Goal: Navigation & Orientation: Find specific page/section

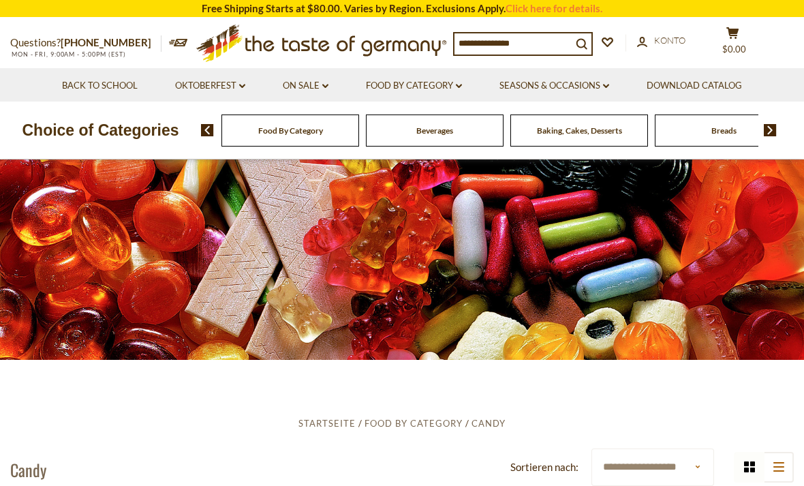
click at [228, 90] on link "Oktoberfest dropdown_arrow" at bounding box center [210, 85] width 70 height 15
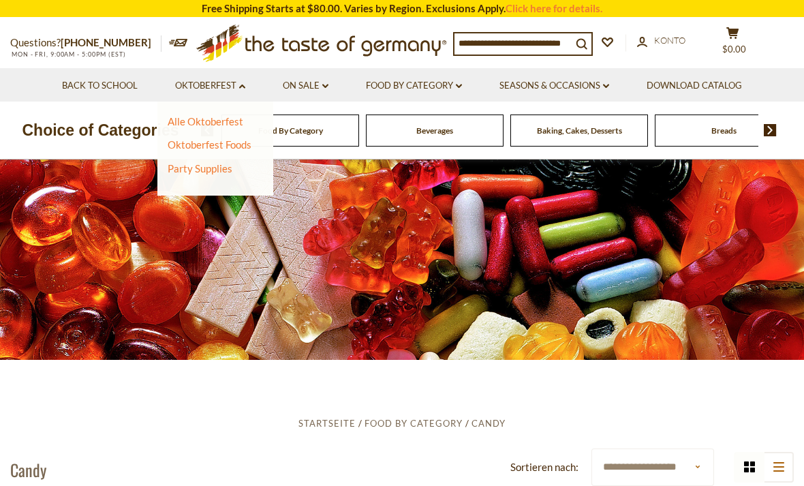
click at [219, 122] on link "Alle Oktoberfest" at bounding box center [206, 121] width 76 height 12
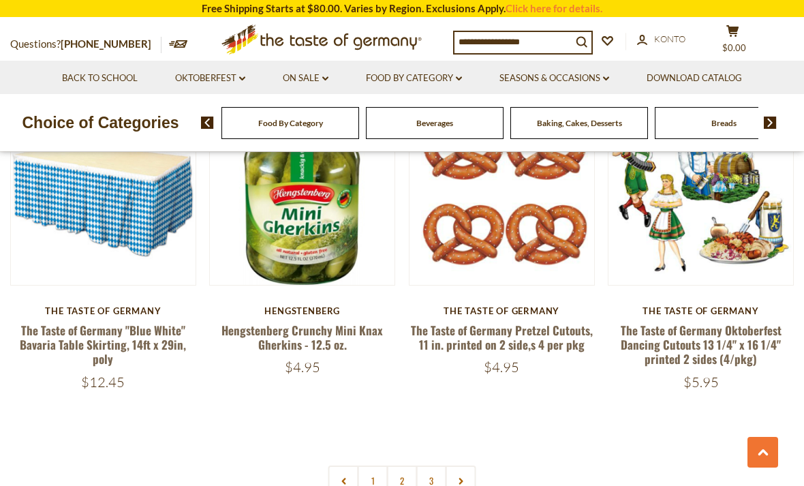
scroll to position [3058, 0]
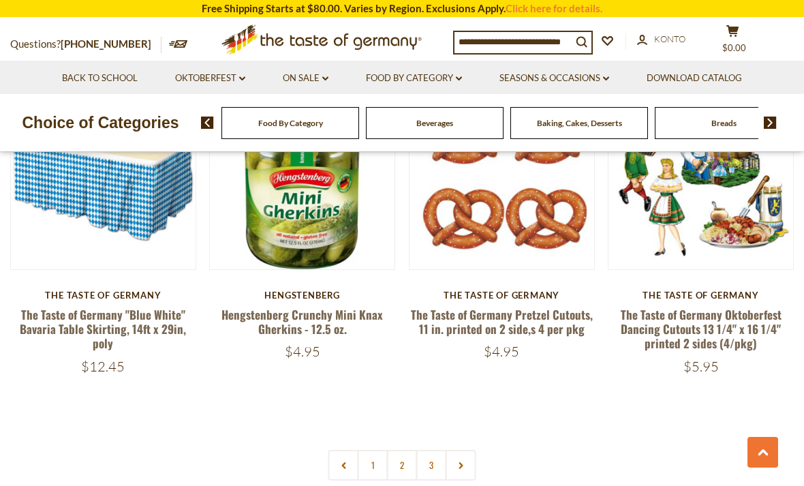
click at [409, 453] on link "2" at bounding box center [402, 465] width 31 height 31
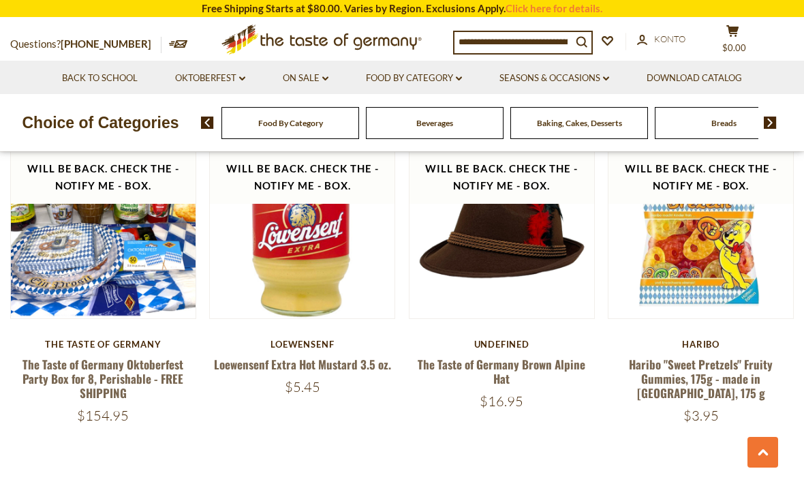
scroll to position [2979, 0]
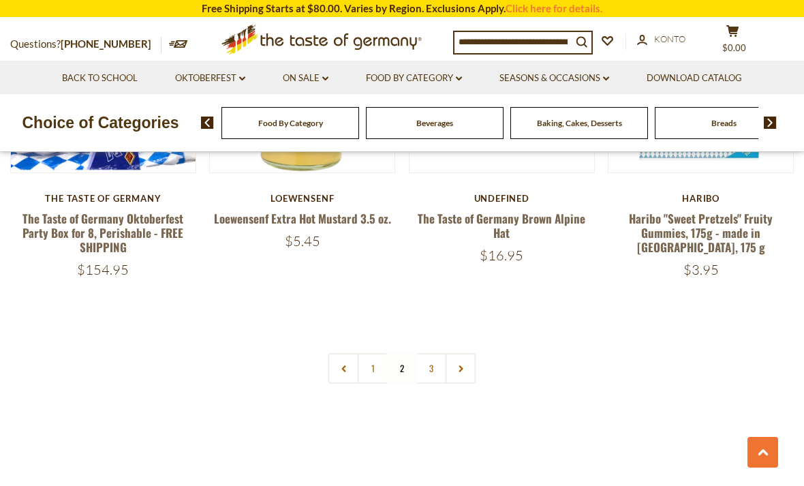
click at [435, 361] on link "3" at bounding box center [431, 368] width 31 height 31
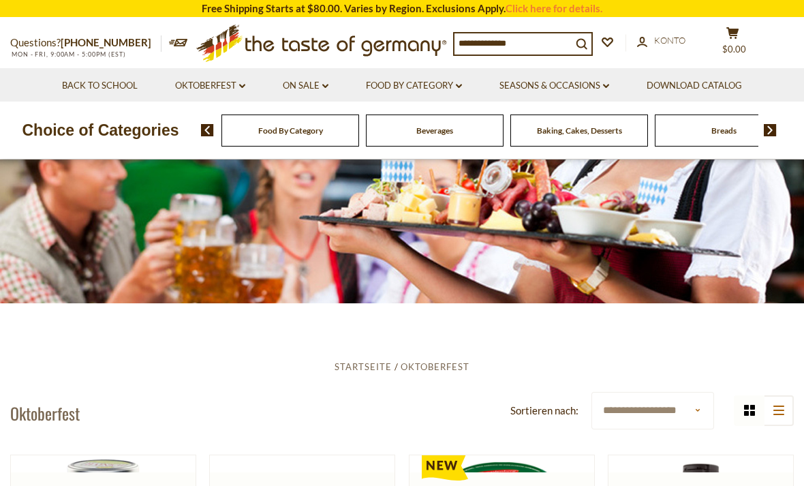
scroll to position [0, 0]
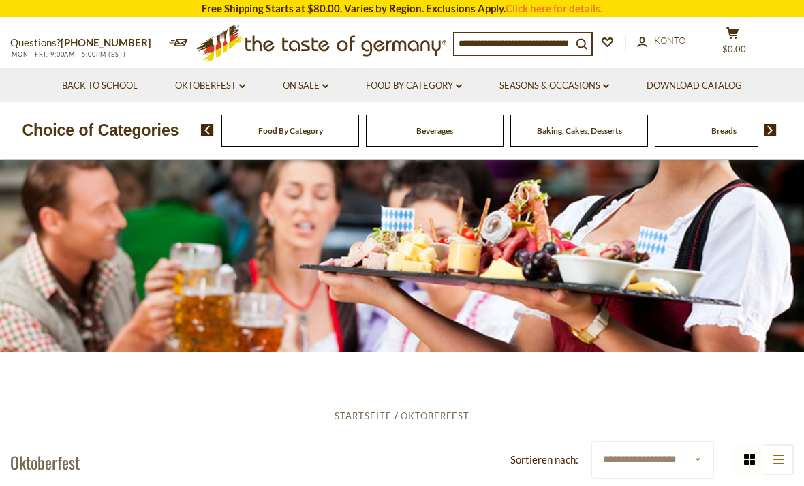
click at [545, 89] on link "Seasons & Occasions dropdown_arrow" at bounding box center [554, 85] width 110 height 15
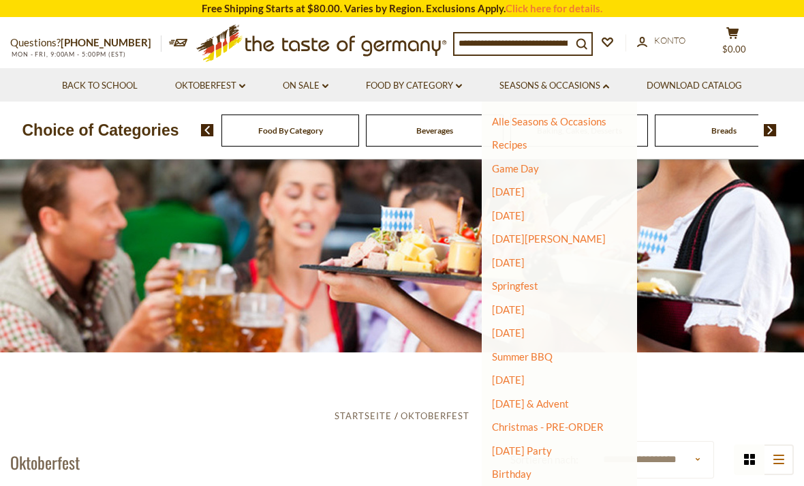
click at [531, 170] on link "Game Day" at bounding box center [515, 168] width 47 height 12
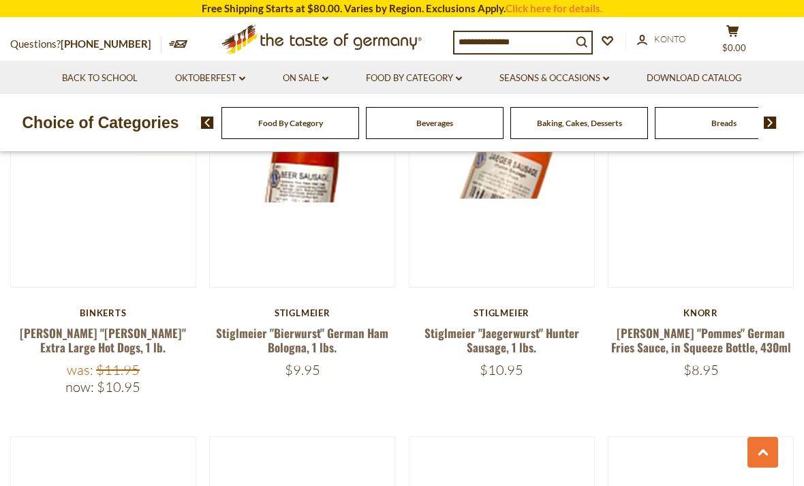
scroll to position [1867, 0]
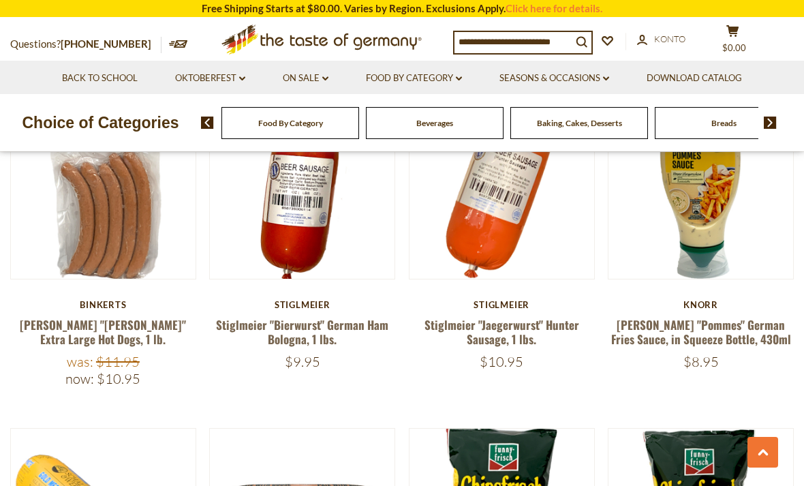
click at [319, 67] on li "On Sale dropdown_arrow Alle On Sale Best By Deals" at bounding box center [305, 77] width 81 height 33
click at [200, 82] on link "Oktoberfest dropdown_arrow" at bounding box center [210, 78] width 70 height 15
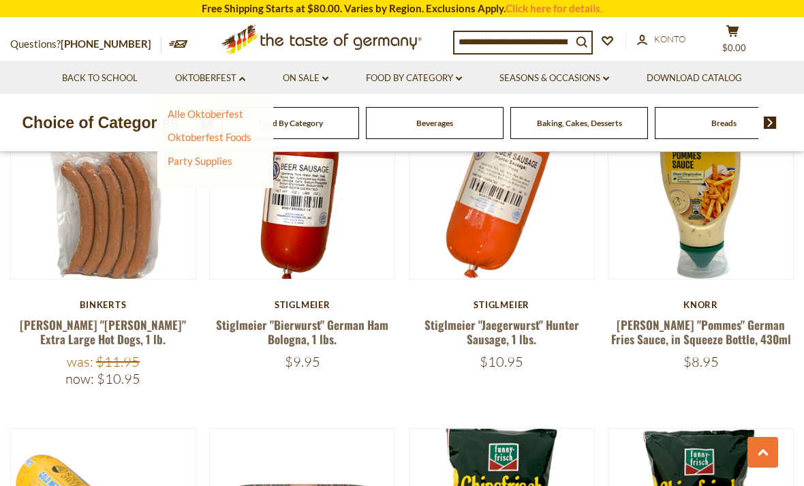
click at [461, 75] on link "Food By Category dropdown_arrow" at bounding box center [414, 78] width 96 height 15
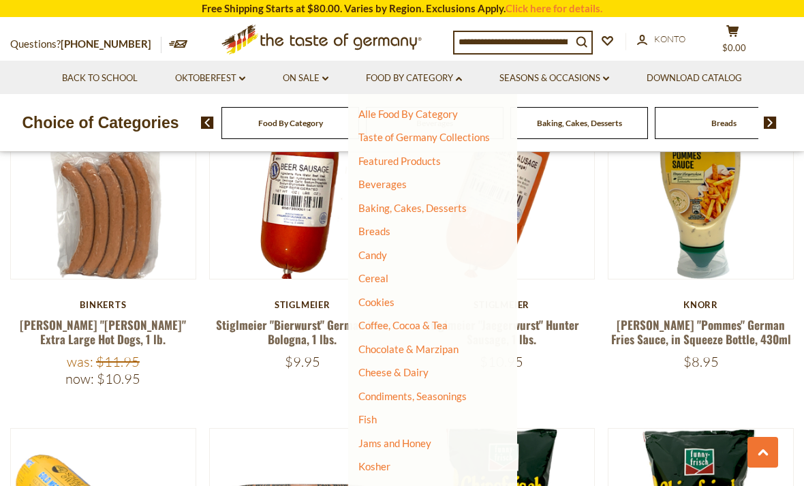
click at [396, 188] on link "Beverages" at bounding box center [382, 184] width 48 height 12
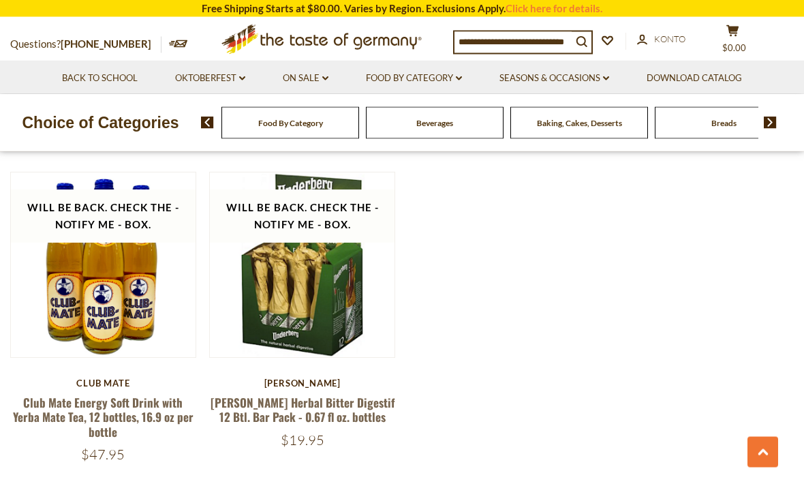
scroll to position [2606, 0]
click at [244, 72] on link "Oktoberfest dropdown_arrow" at bounding box center [210, 78] width 70 height 15
click at [426, 80] on link "Food By Category dropdown_arrow" at bounding box center [414, 78] width 96 height 15
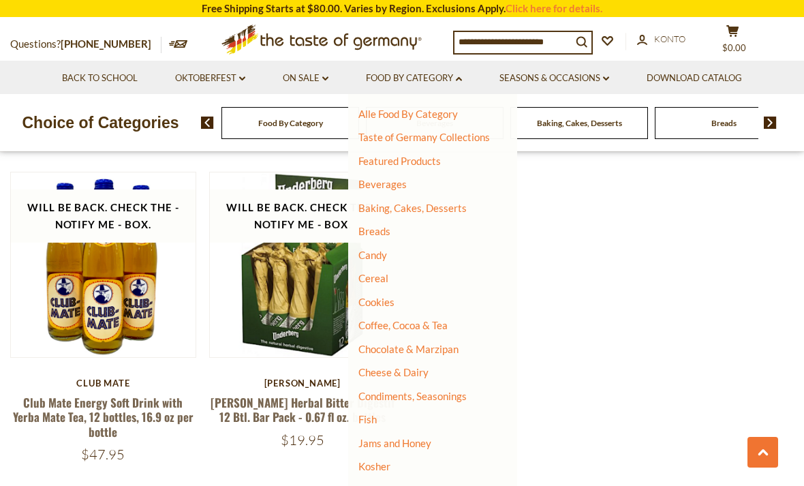
click at [452, 207] on link "Baking, Cakes, Desserts" at bounding box center [412, 208] width 108 height 12
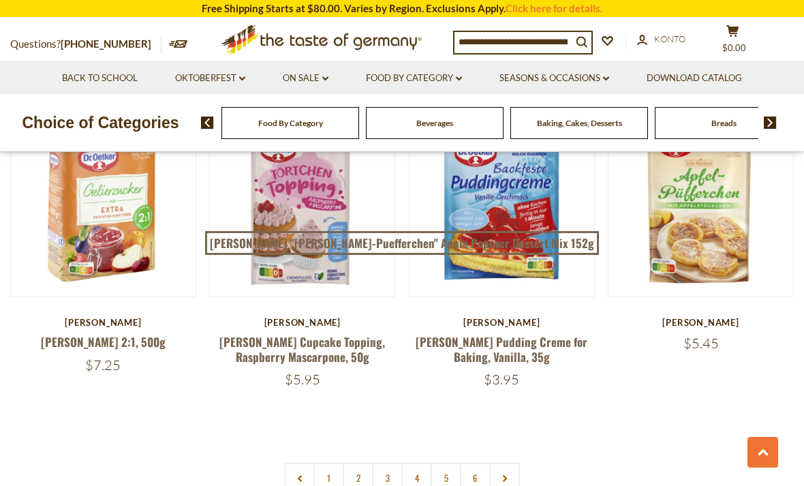
scroll to position [2989, 0]
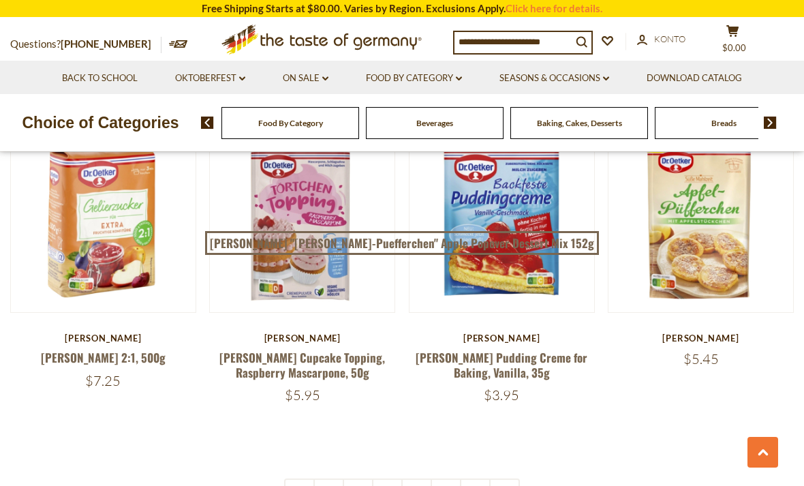
click at [462, 78] on icon at bounding box center [459, 78] width 6 height 4
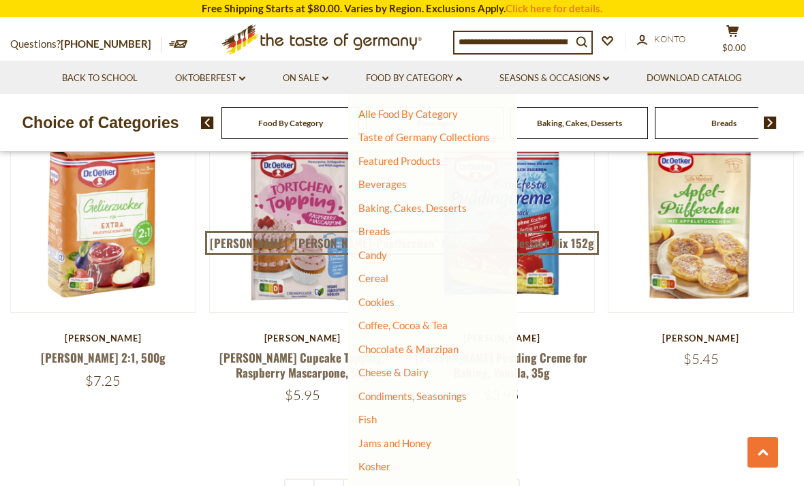
click at [377, 230] on link "Breads" at bounding box center [374, 231] width 32 height 12
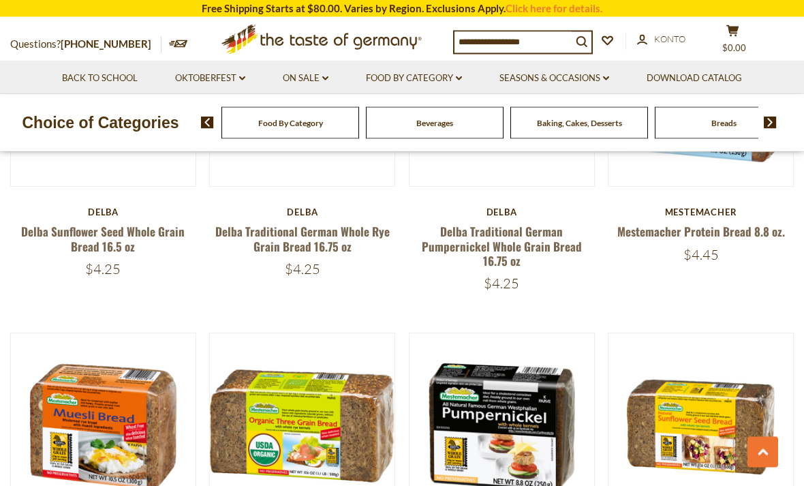
scroll to position [2411, 0]
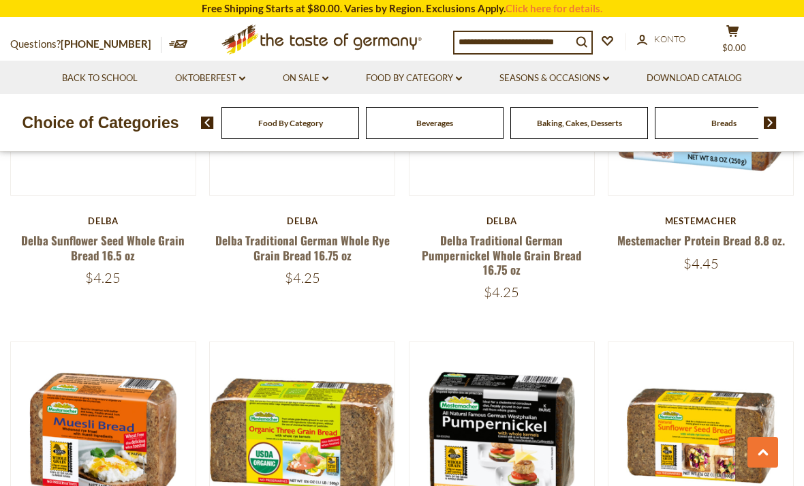
click at [452, 81] on link "Food By Category dropdown_arrow" at bounding box center [414, 78] width 96 height 15
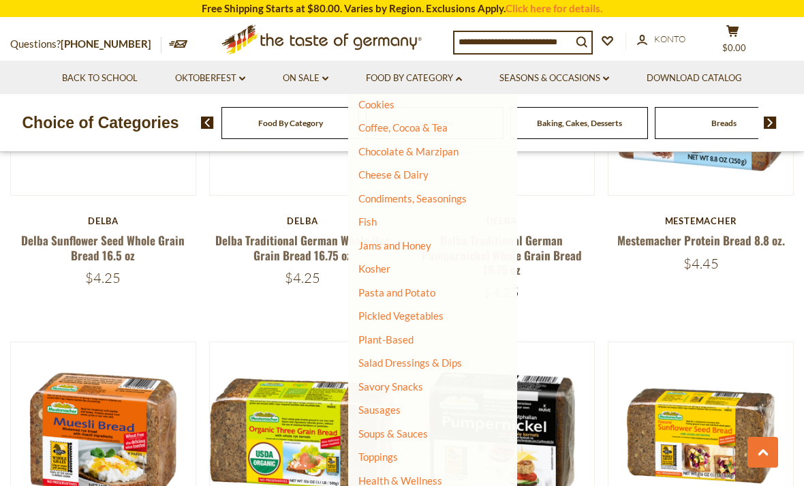
scroll to position [196, 0]
click at [407, 476] on link "Health & Wellness" at bounding box center [400, 481] width 84 height 19
click at [407, 474] on link "Health & Wellness" at bounding box center [400, 481] width 84 height 19
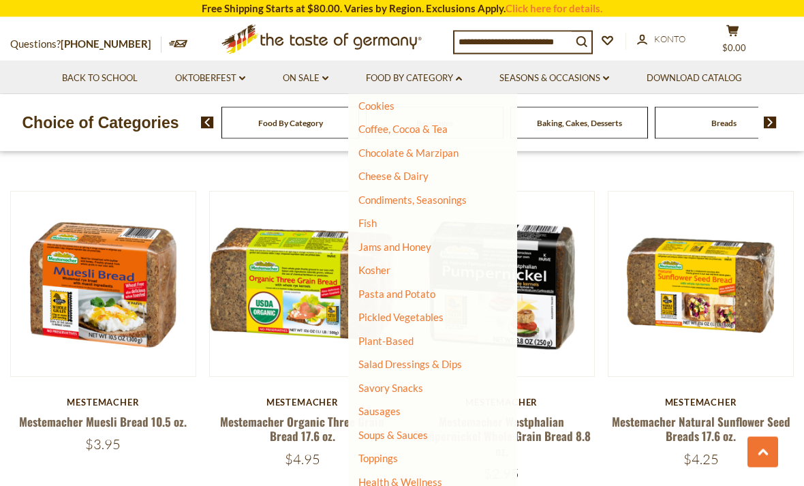
scroll to position [2565, 0]
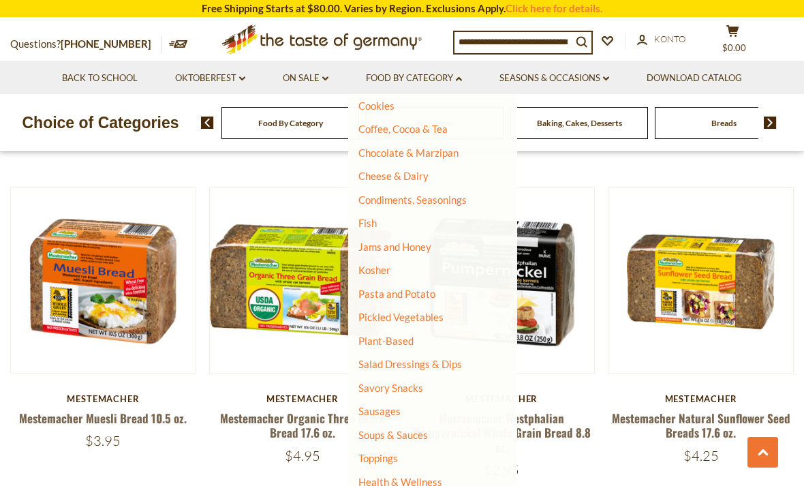
click at [459, 76] on icon "dropdown_arrow" at bounding box center [459, 78] width 6 height 5
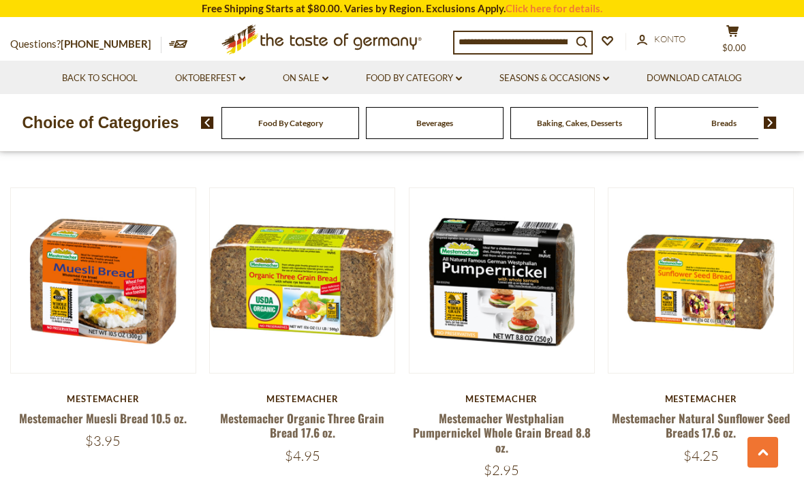
click at [448, 83] on link "Food By Category dropdown_arrow" at bounding box center [414, 78] width 96 height 15
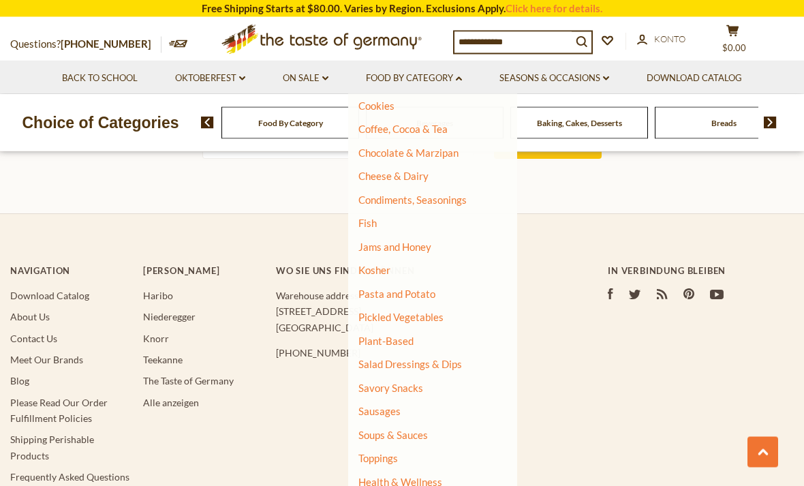
scroll to position [3920, 0]
click at [431, 478] on link "Health & Wellness" at bounding box center [400, 481] width 84 height 19
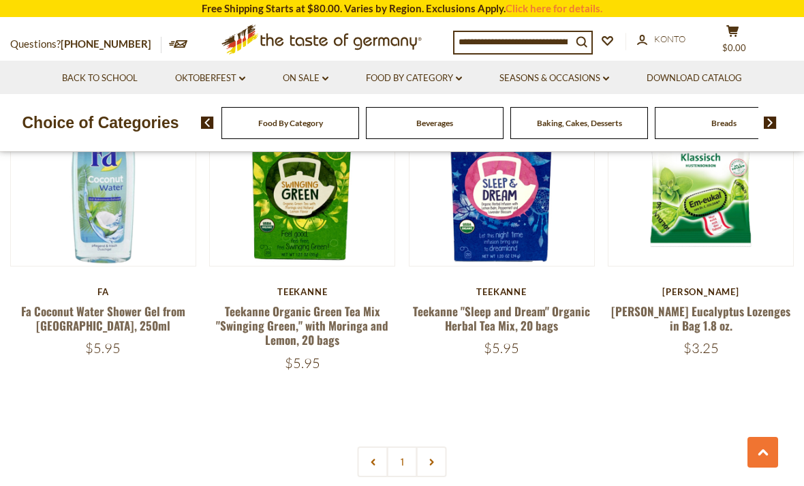
scroll to position [3059, 0]
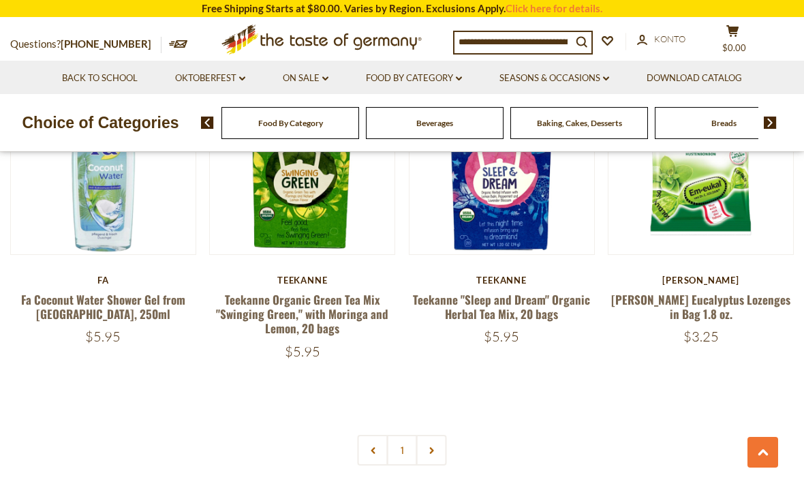
click at [453, 84] on link "Food By Category dropdown_arrow" at bounding box center [414, 78] width 96 height 15
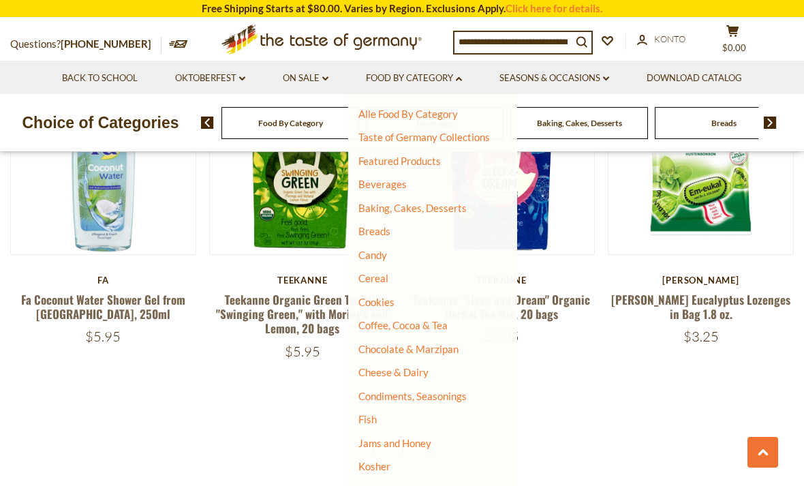
click at [376, 257] on link "Candy" at bounding box center [372, 255] width 29 height 12
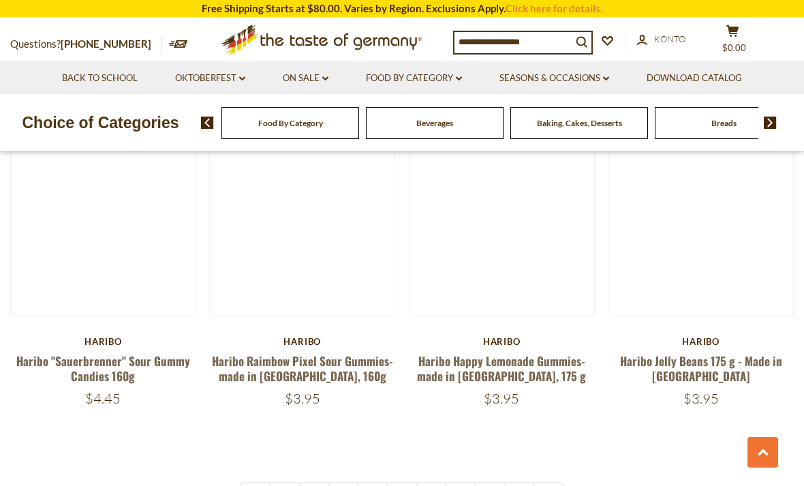
scroll to position [3039, 0]
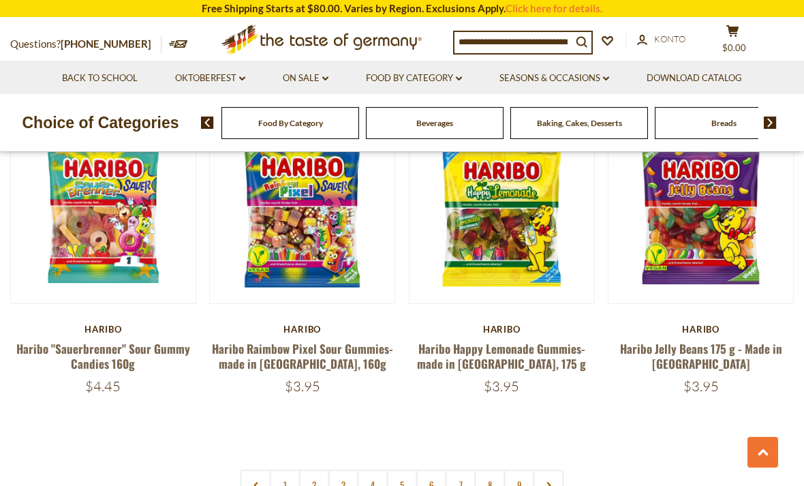
click at [327, 469] on link "2" at bounding box center [314, 484] width 31 height 31
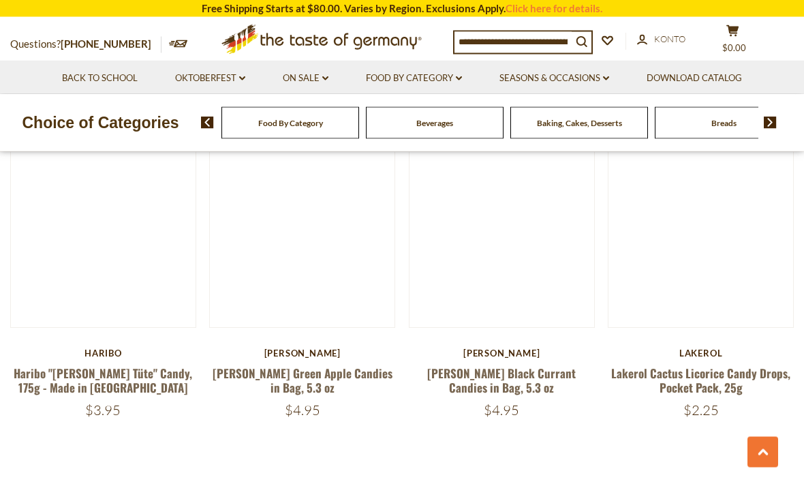
scroll to position [3003, 0]
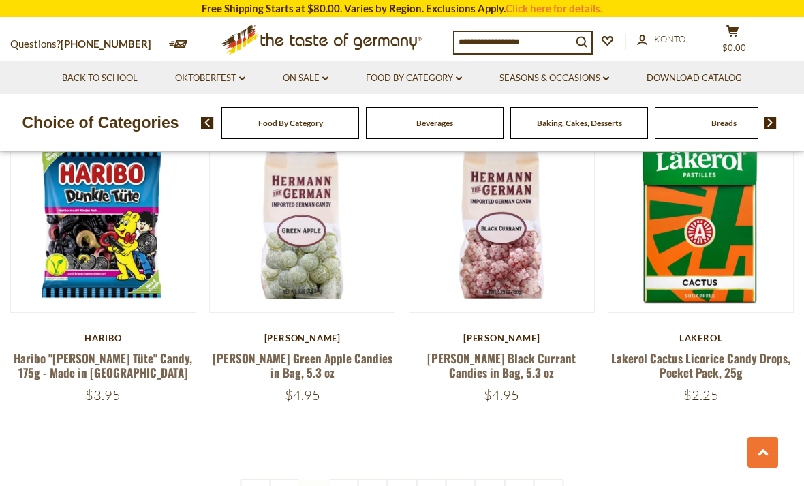
click at [346, 478] on link "3" at bounding box center [343, 493] width 31 height 31
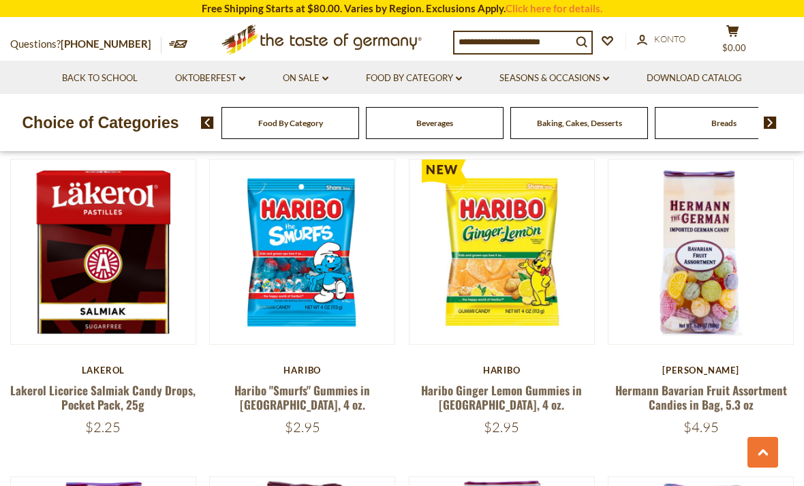
scroll to position [1653, 0]
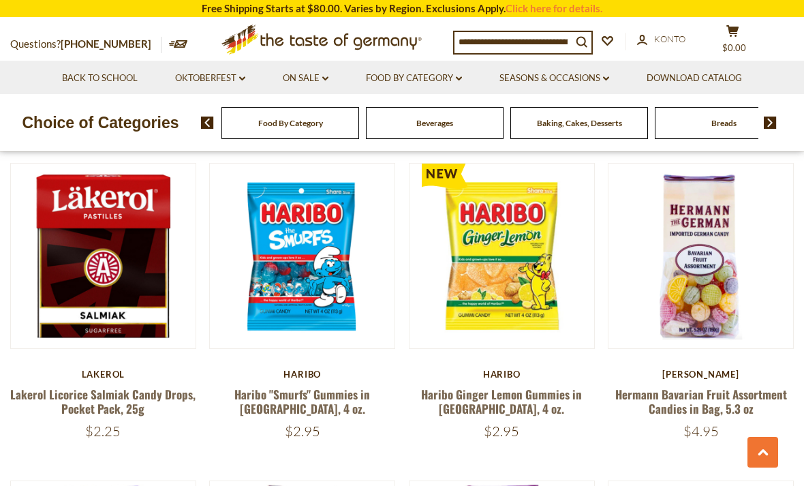
click at [424, 82] on link "Food By Category dropdown_arrow" at bounding box center [414, 78] width 96 height 15
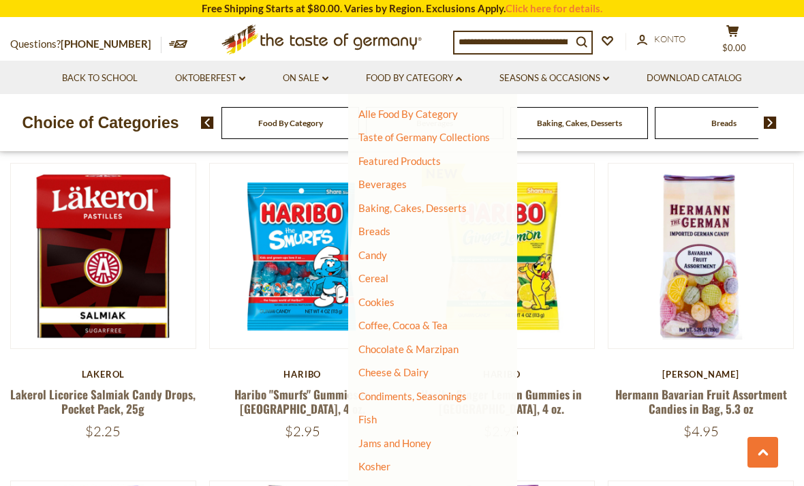
click at [387, 301] on link "Cookies" at bounding box center [376, 302] width 36 height 12
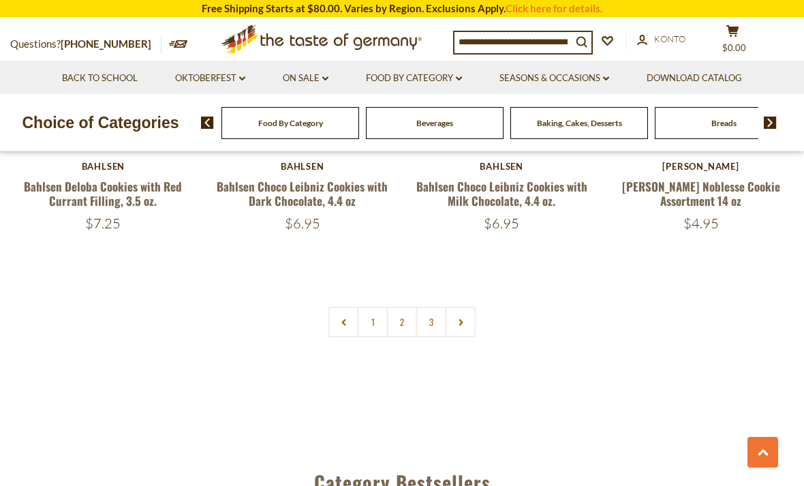
scroll to position [3125, 0]
click at [401, 319] on link "2" at bounding box center [402, 322] width 31 height 31
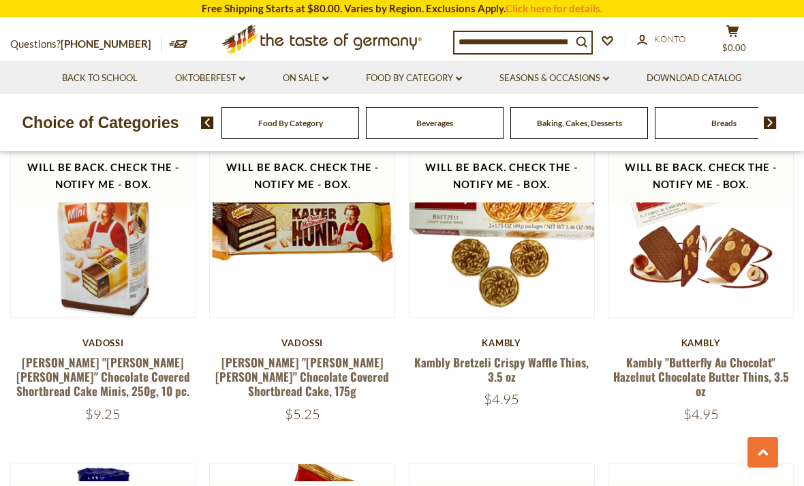
scroll to position [2596, 0]
